Goal: Navigation & Orientation: Find specific page/section

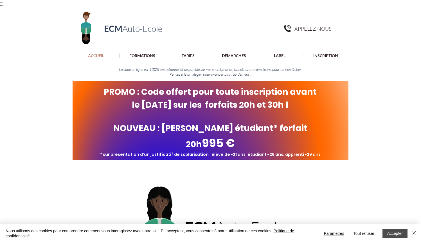
drag, startPoint x: 391, startPoint y: 233, endPoint x: 399, endPoint y: 232, distance: 7.4
click at [391, 233] on button "Accepter" at bounding box center [394, 233] width 25 height 9
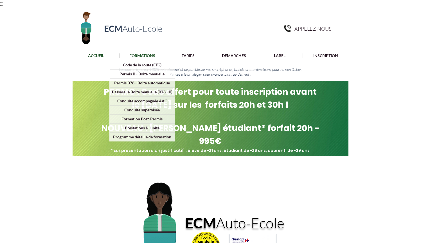
click at [141, 54] on p "FORMATIONS" at bounding box center [141, 55] width 31 height 4
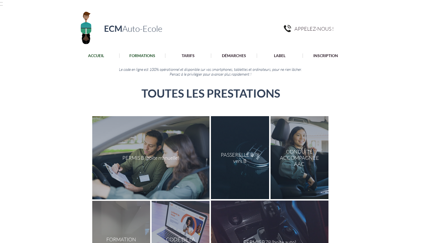
click at [99, 54] on p "ACCUEIL" at bounding box center [96, 55] width 22 height 4
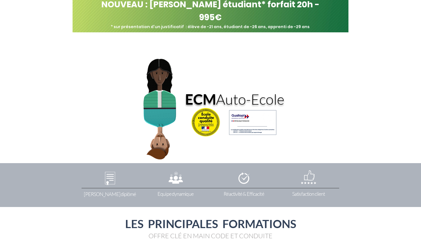
scroll to position [125, 0]
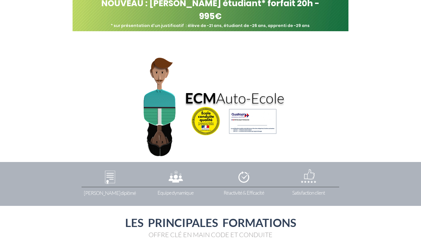
click at [269, 118] on img "main content" at bounding box center [252, 120] width 55 height 28
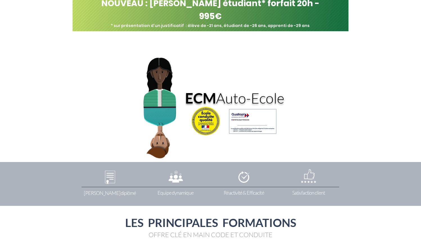
scroll to position [134, 0]
